Goal: Information Seeking & Learning: Understand process/instructions

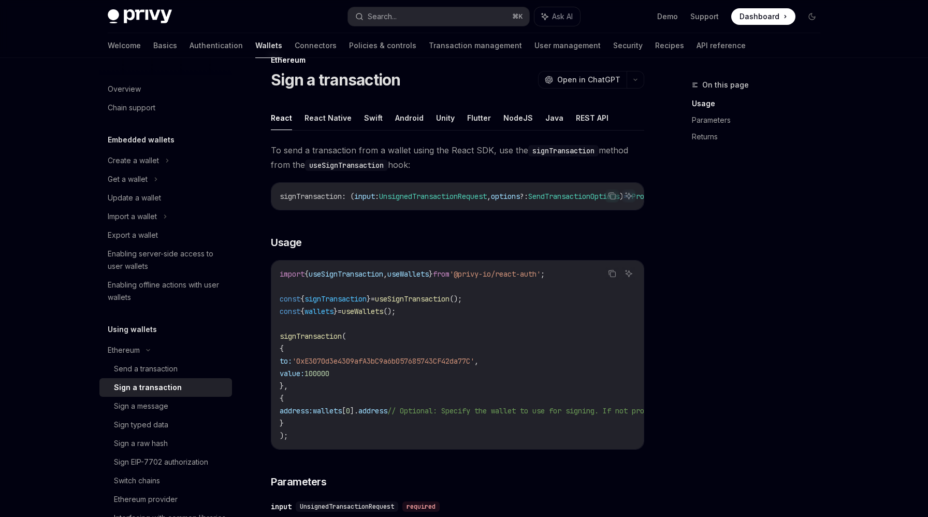
scroll to position [24, 0]
click at [405, 148] on span "To send a transaction from a wallet using the React SDK, use the signTransactio…" at bounding box center [458, 158] width 374 height 29
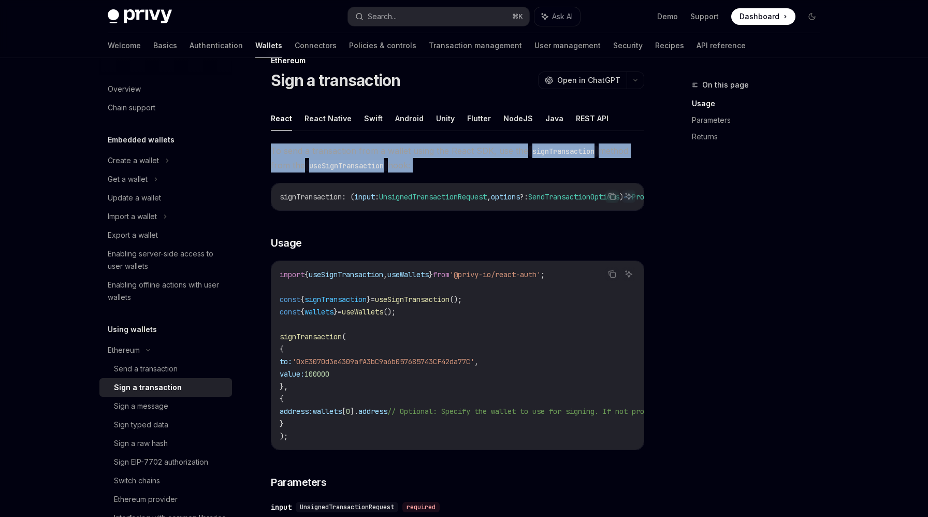
click at [405, 148] on span "To send a transaction from a wallet using the React SDK, use the signTransactio…" at bounding box center [458, 158] width 374 height 29
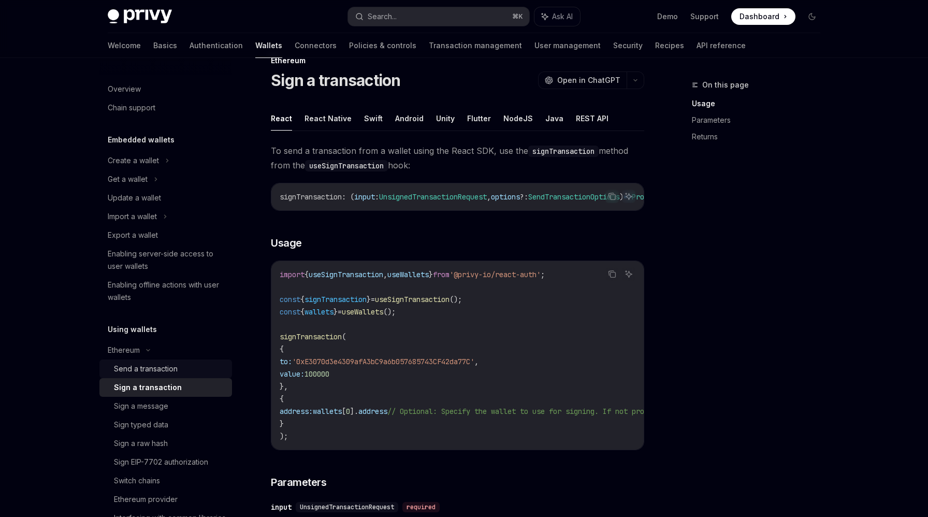
click at [206, 366] on div "Send a transaction" at bounding box center [170, 369] width 112 height 12
click at [195, 382] on div "Sign a transaction" at bounding box center [170, 387] width 112 height 12
click at [202, 368] on div "Send a transaction" at bounding box center [170, 369] width 112 height 12
click at [194, 390] on div "Sign a transaction" at bounding box center [170, 387] width 112 height 12
click at [201, 376] on link "Send a transaction" at bounding box center [165, 369] width 133 height 19
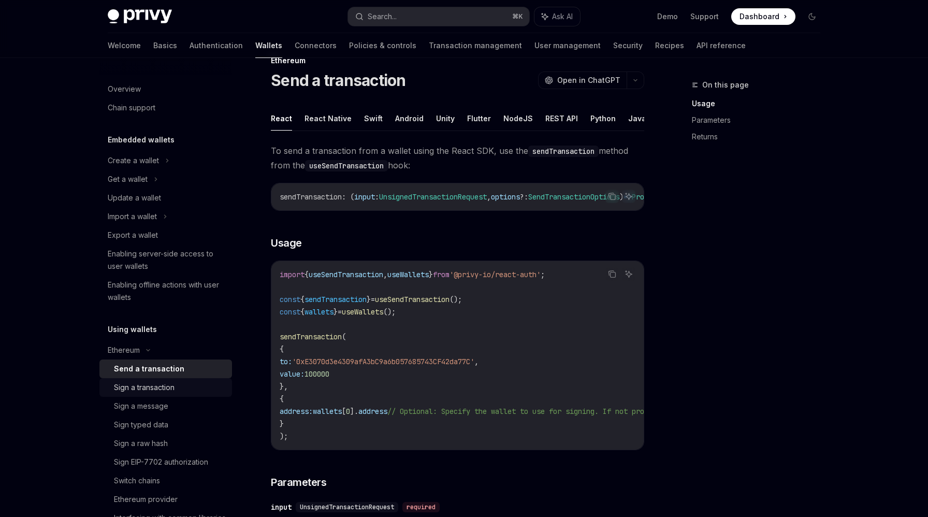
click at [193, 391] on div "Sign a transaction" at bounding box center [170, 387] width 112 height 12
type textarea "*"
